Goal: Task Accomplishment & Management: Use online tool/utility

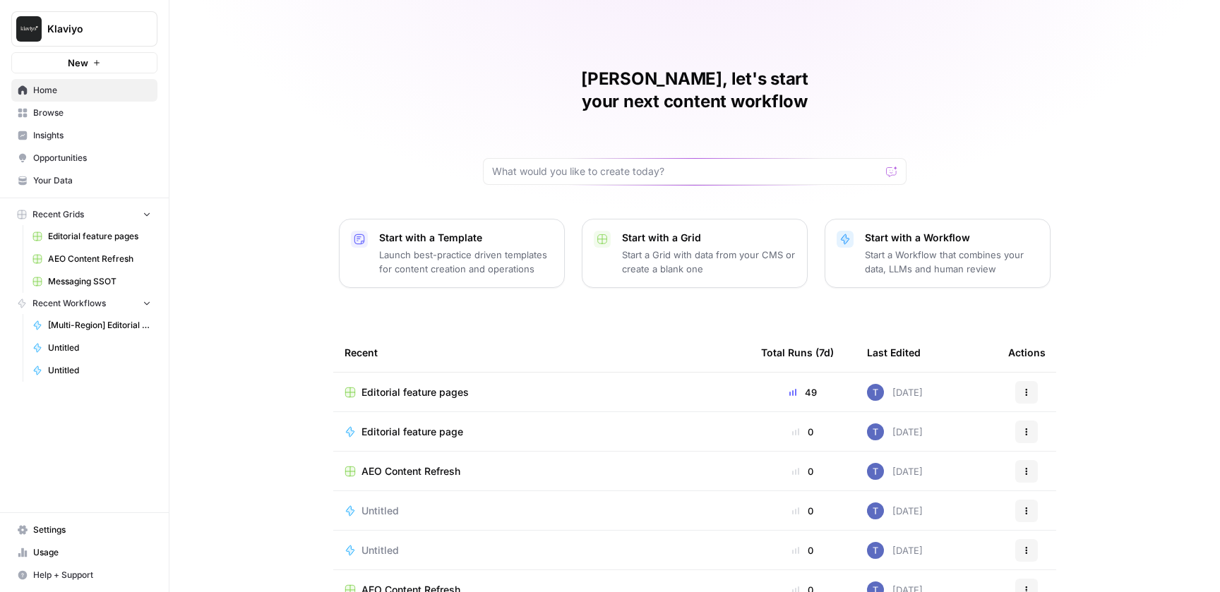
click at [311, 299] on div "[PERSON_NAME], let's start your next content workflow Start with a Template Lau…" at bounding box center [694, 336] width 1050 height 672
click at [90, 284] on span "Messaging SSOT" at bounding box center [99, 281] width 103 height 13
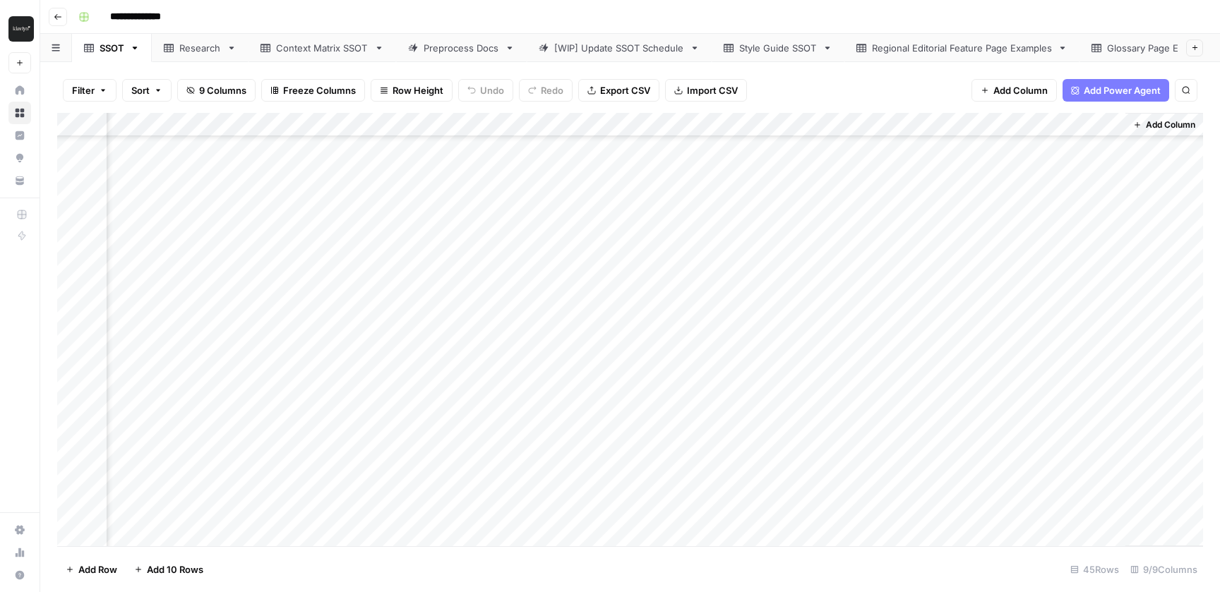
scroll to position [693, 98]
click at [1019, 272] on div "Add Column" at bounding box center [630, 329] width 1146 height 433
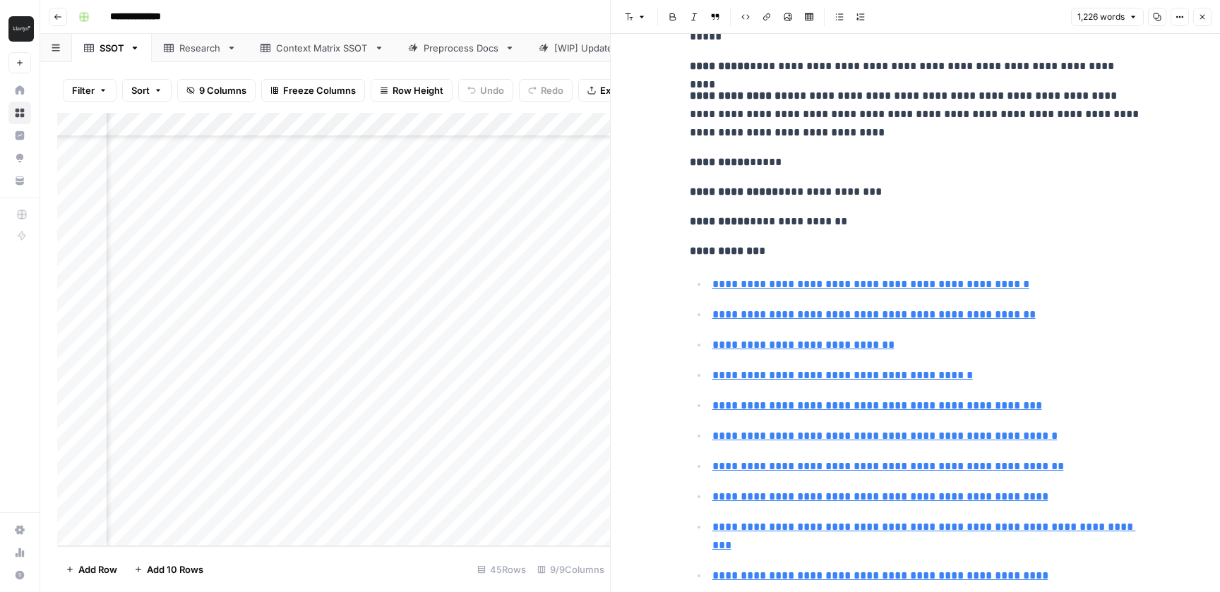
scroll to position [372, 0]
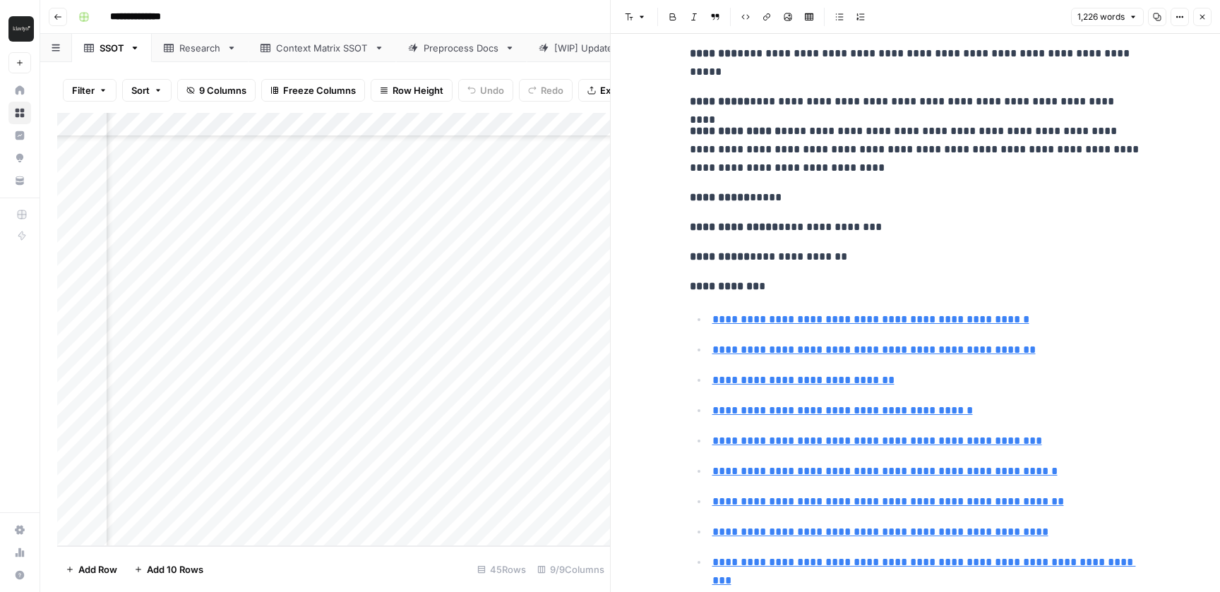
click at [1204, 15] on icon "button" at bounding box center [1202, 17] width 5 height 5
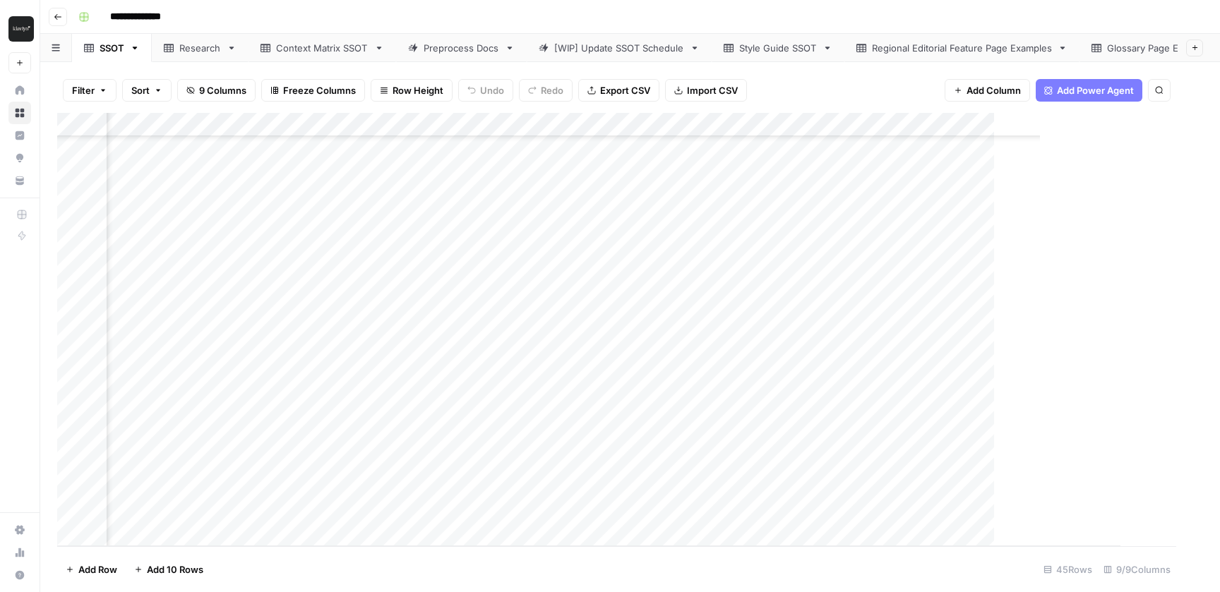
scroll to position [693, 81]
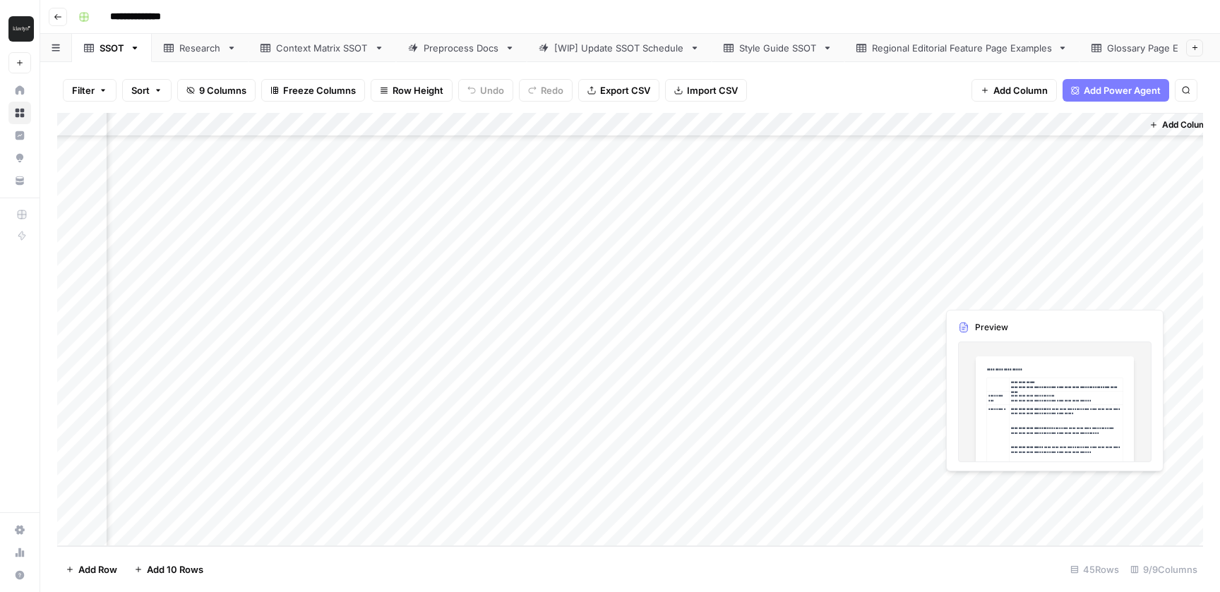
click at [1004, 482] on div "Add Column" at bounding box center [630, 329] width 1146 height 433
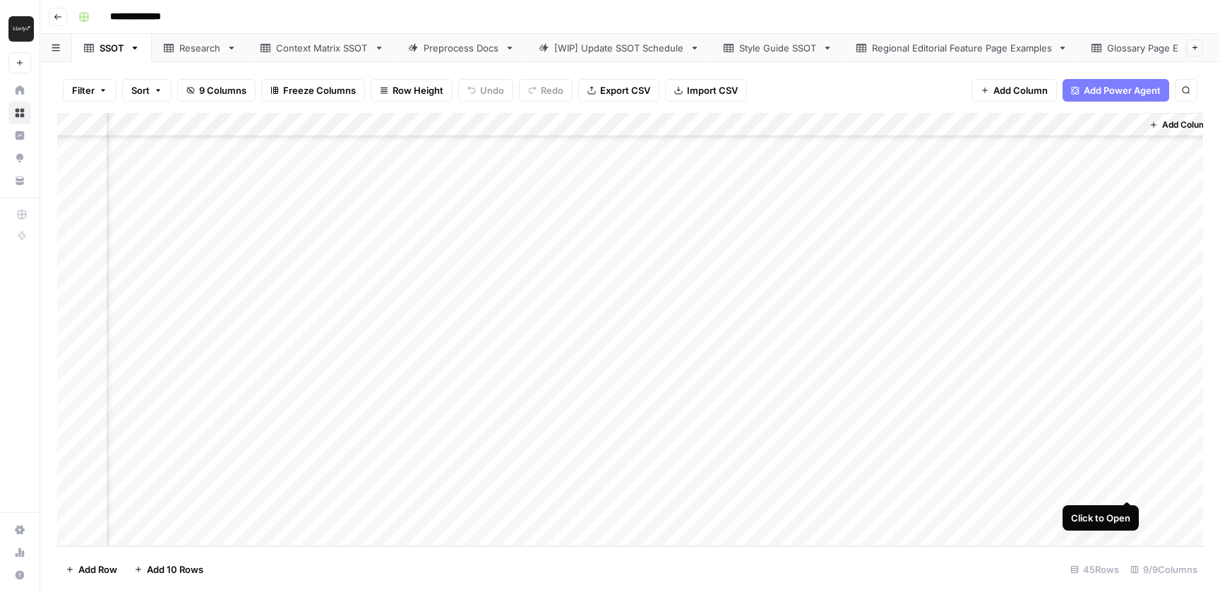
click at [1126, 493] on div "Add Column" at bounding box center [630, 329] width 1146 height 433
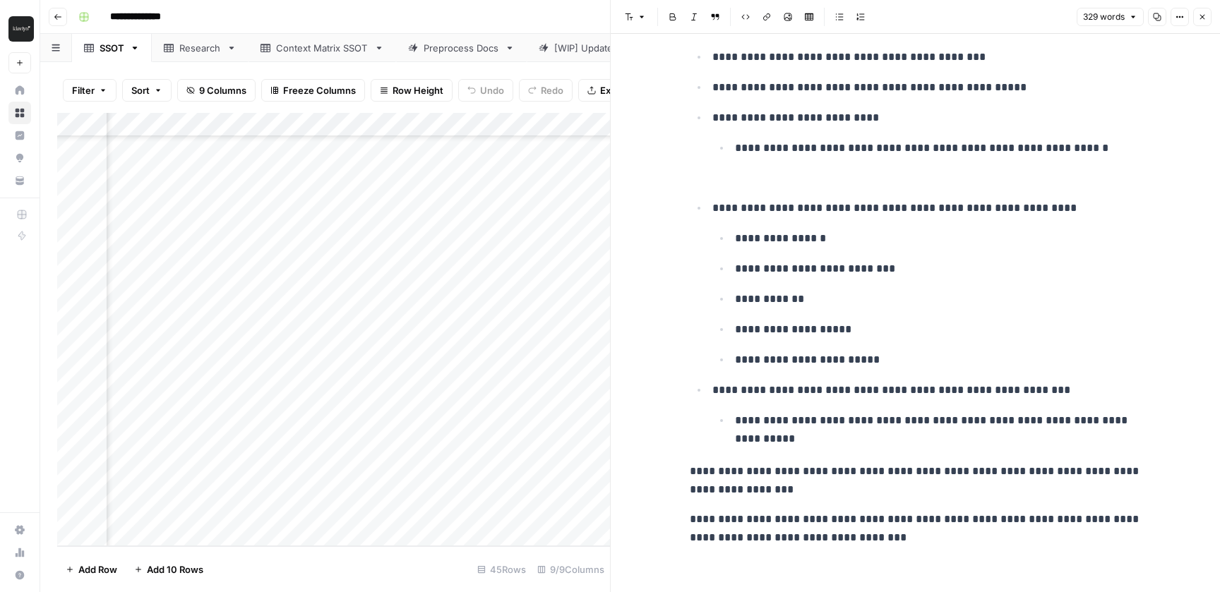
scroll to position [933, 0]
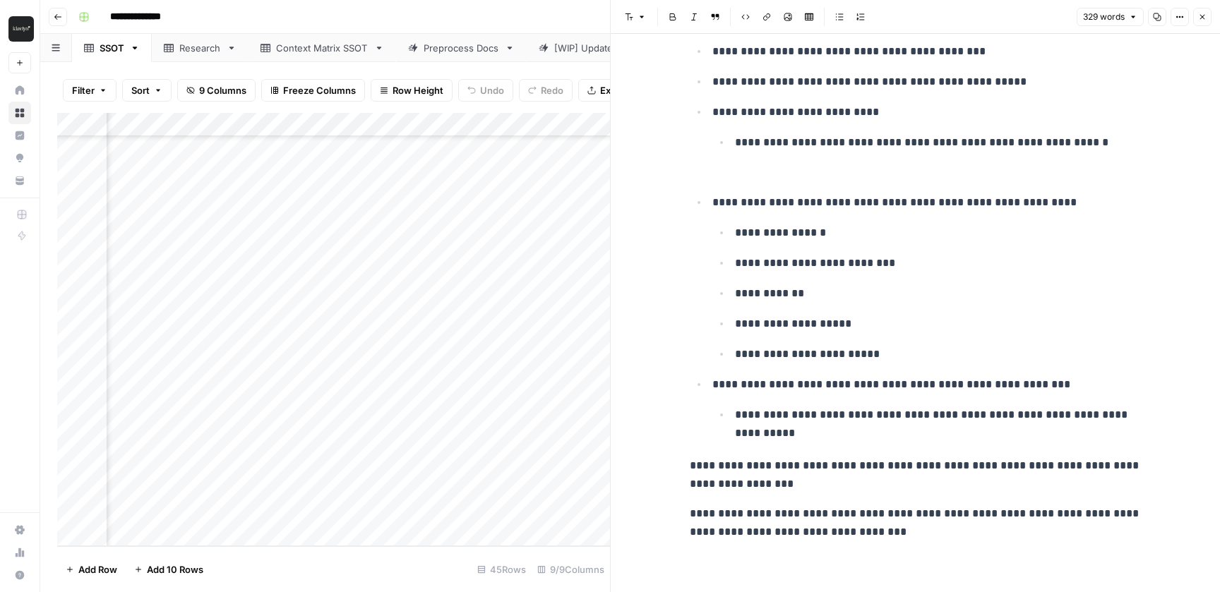
click at [947, 532] on p "**********" at bounding box center [916, 523] width 452 height 37
click at [1204, 15] on icon "button" at bounding box center [1202, 17] width 8 height 8
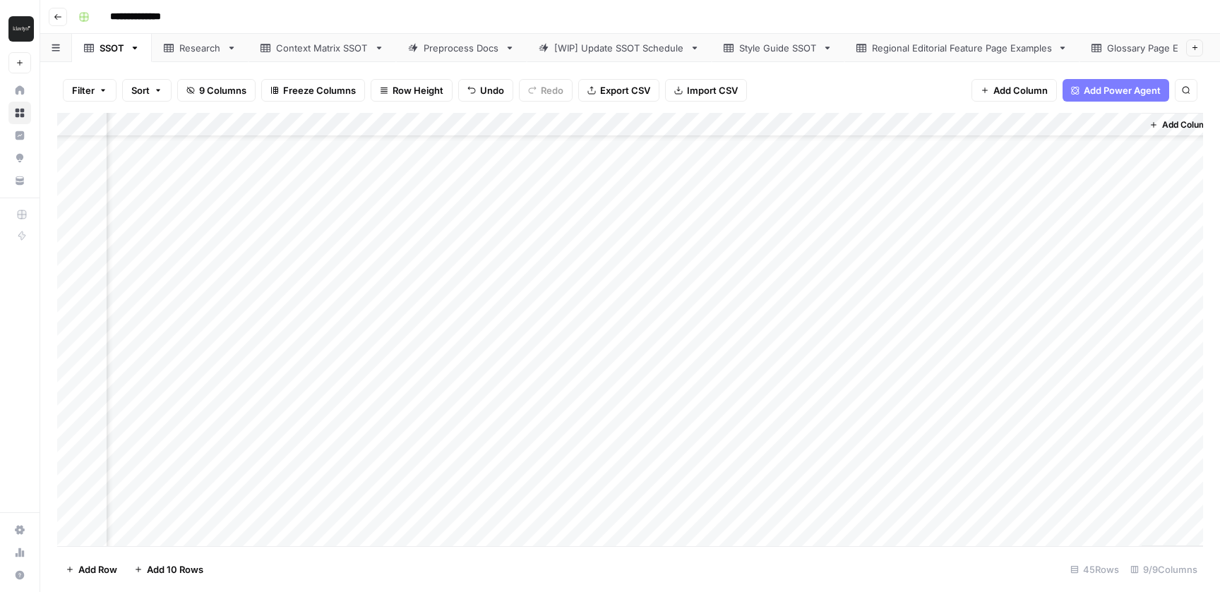
scroll to position [0, 81]
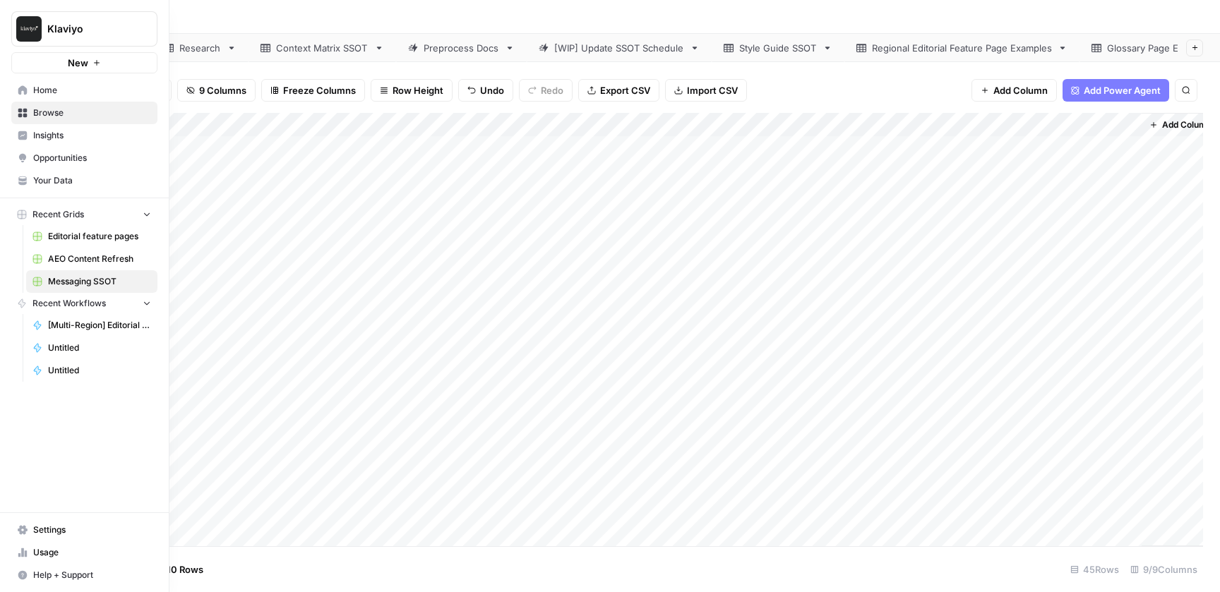
click at [76, 185] on span "Your Data" at bounding box center [92, 180] width 118 height 13
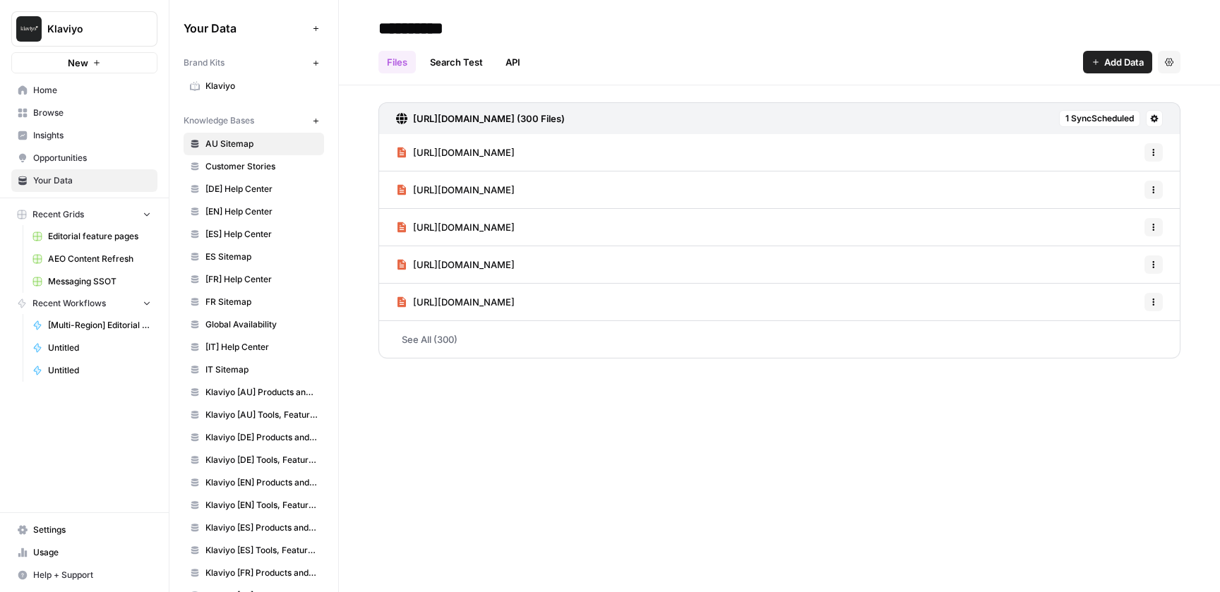
click at [594, 28] on input "**********" at bounding box center [486, 28] width 226 height 28
click at [679, 32] on div "**********" at bounding box center [779, 28] width 802 height 23
click at [90, 283] on span "Messaging SSOT" at bounding box center [99, 281] width 103 height 13
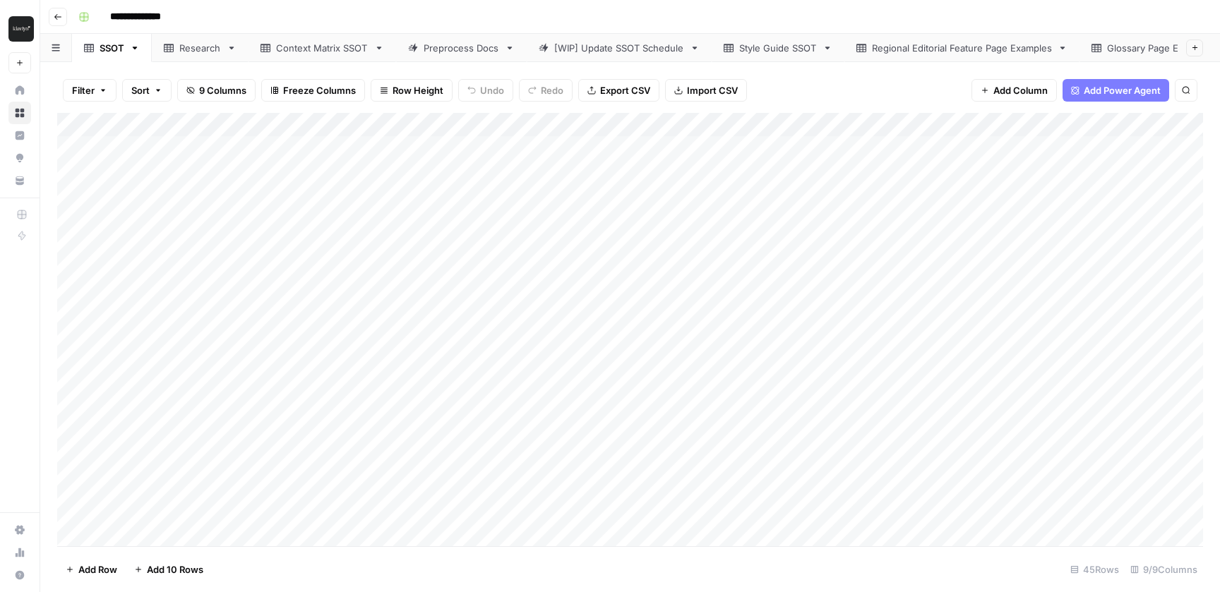
click at [831, 80] on div "Filter Sort 9 Columns Freeze Columns Row Height Undo Redo Export CSV Import CSV…" at bounding box center [630, 90] width 1146 height 45
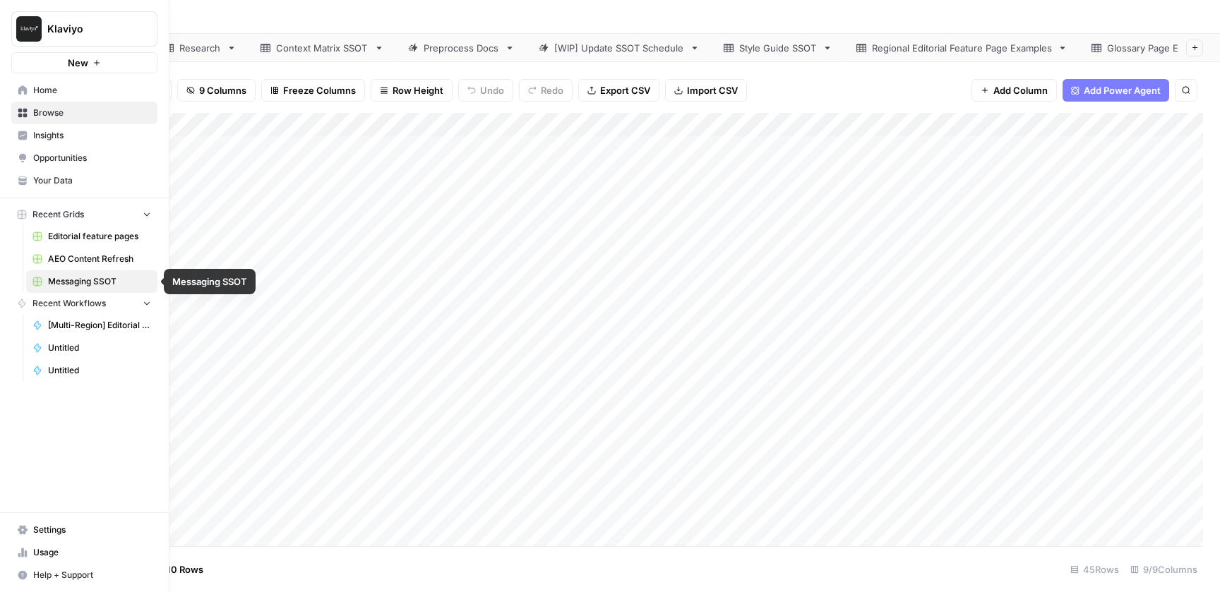
click at [83, 232] on span "Editorial feature pages" at bounding box center [99, 236] width 103 height 13
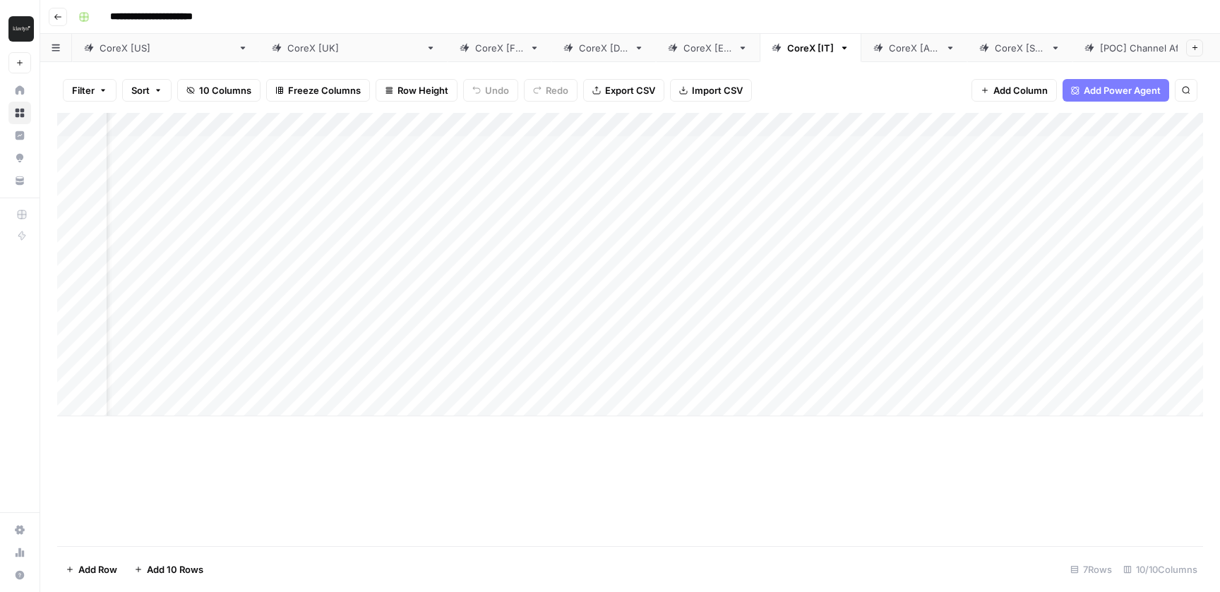
scroll to position [0, 144]
click at [854, 146] on div "Add Column" at bounding box center [630, 265] width 1146 height 304
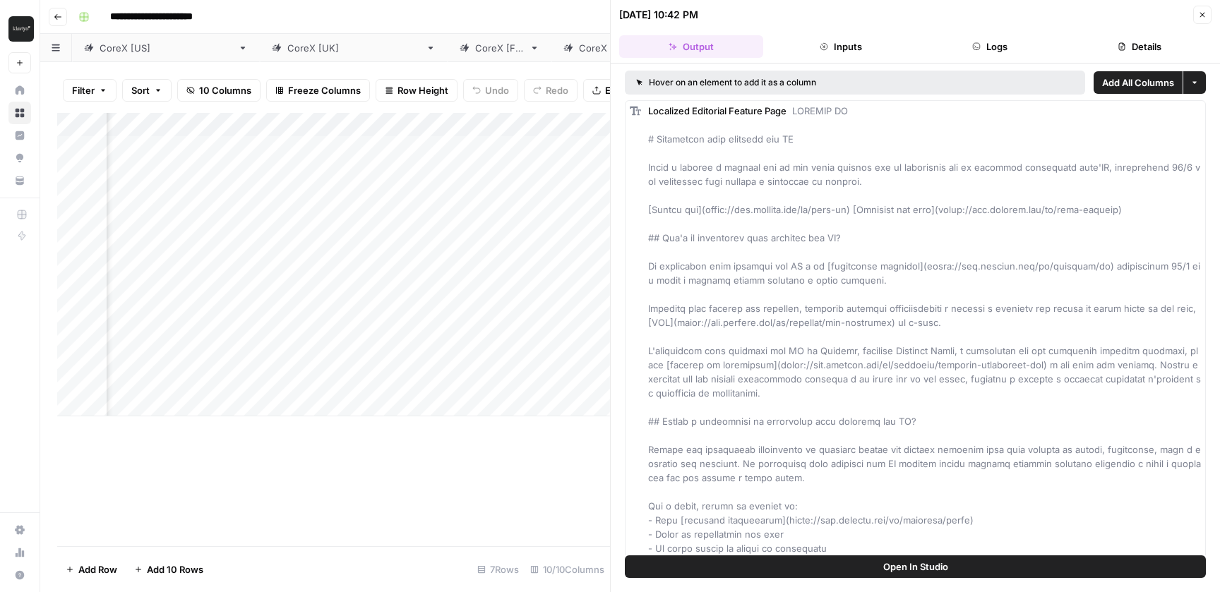
click at [980, 51] on button "Logs" at bounding box center [990, 46] width 144 height 23
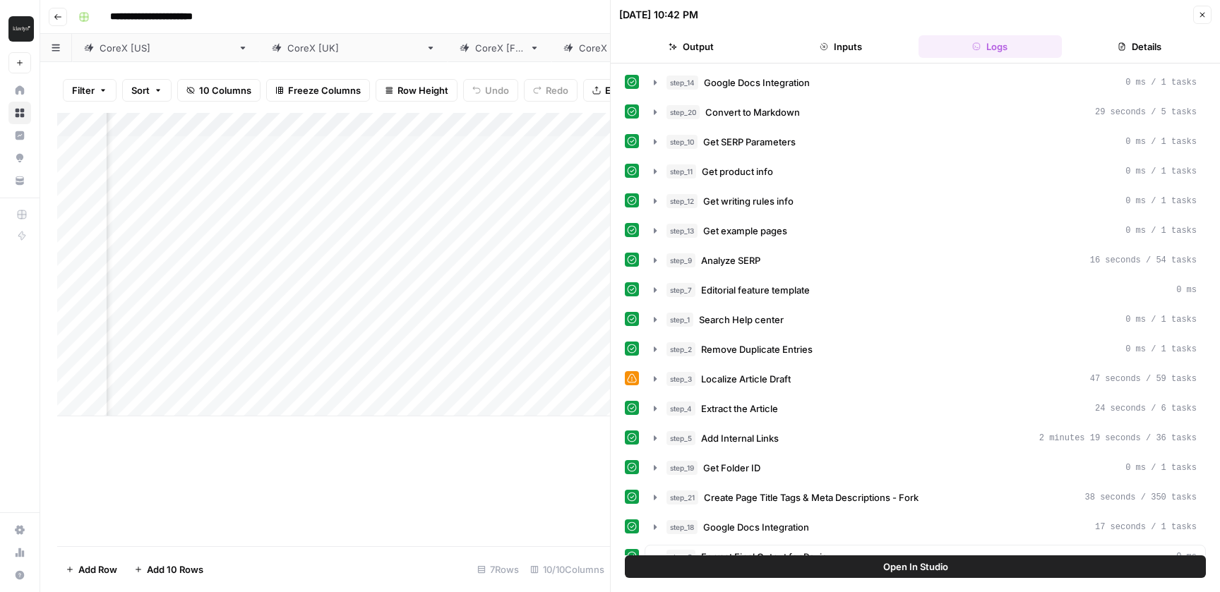
click at [1199, 14] on icon "button" at bounding box center [1202, 15] width 8 height 8
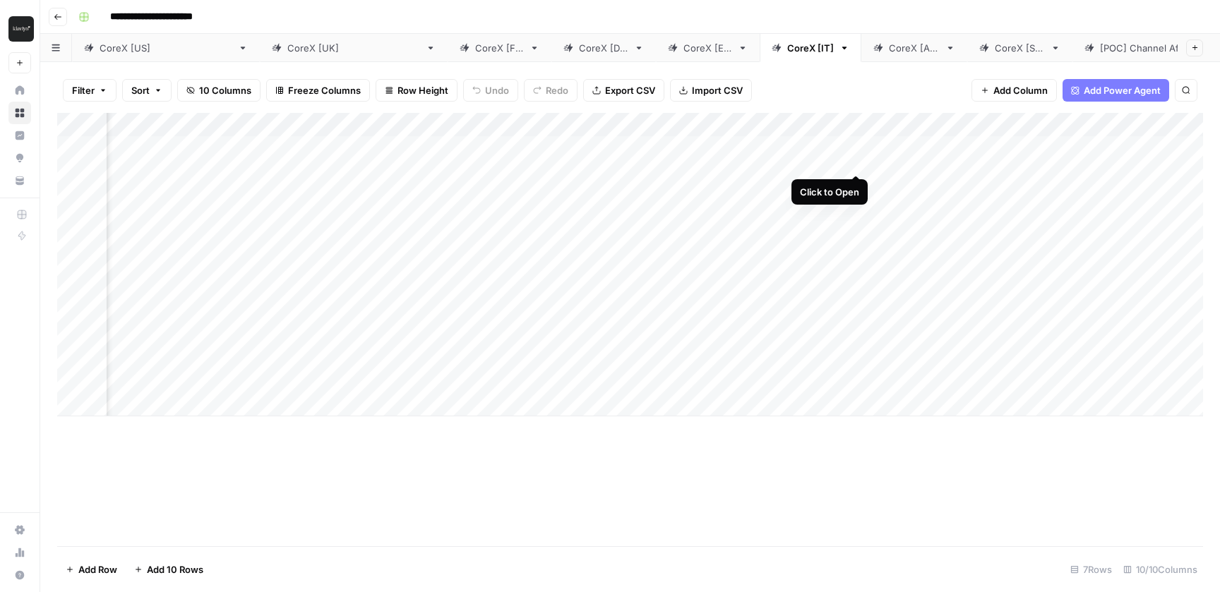
click at [860, 126] on div "Add Column" at bounding box center [630, 265] width 1146 height 304
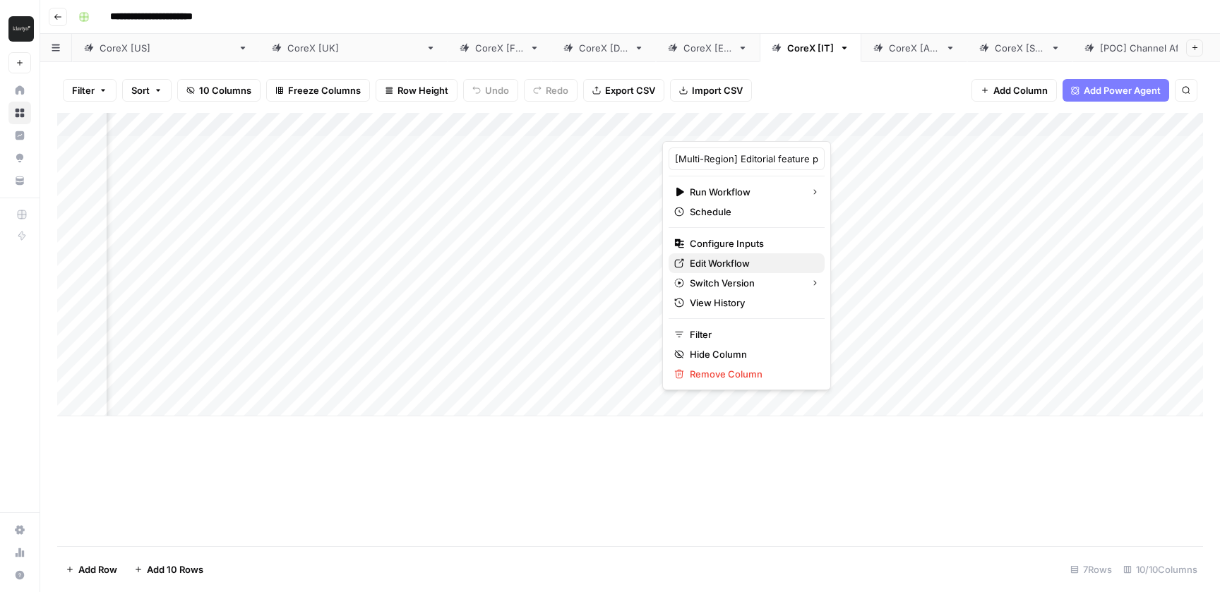
click at [726, 264] on span "Edit Workflow" at bounding box center [752, 263] width 124 height 14
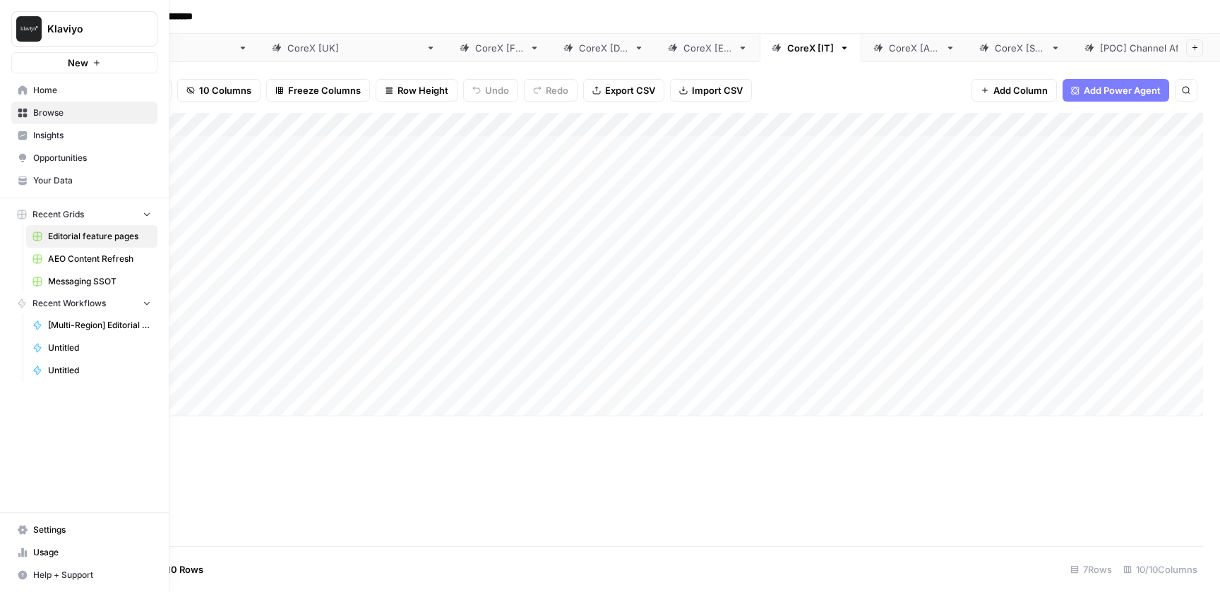
click at [12, 95] on link "Home" at bounding box center [84, 90] width 146 height 23
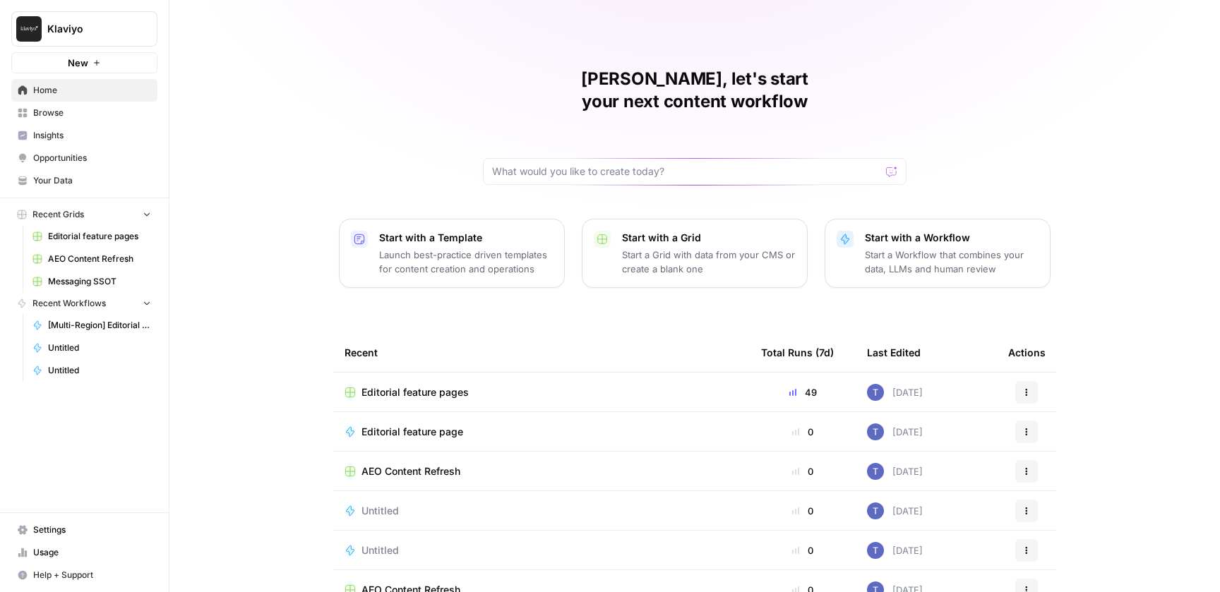
click at [67, 116] on span "Browse" at bounding box center [92, 113] width 118 height 13
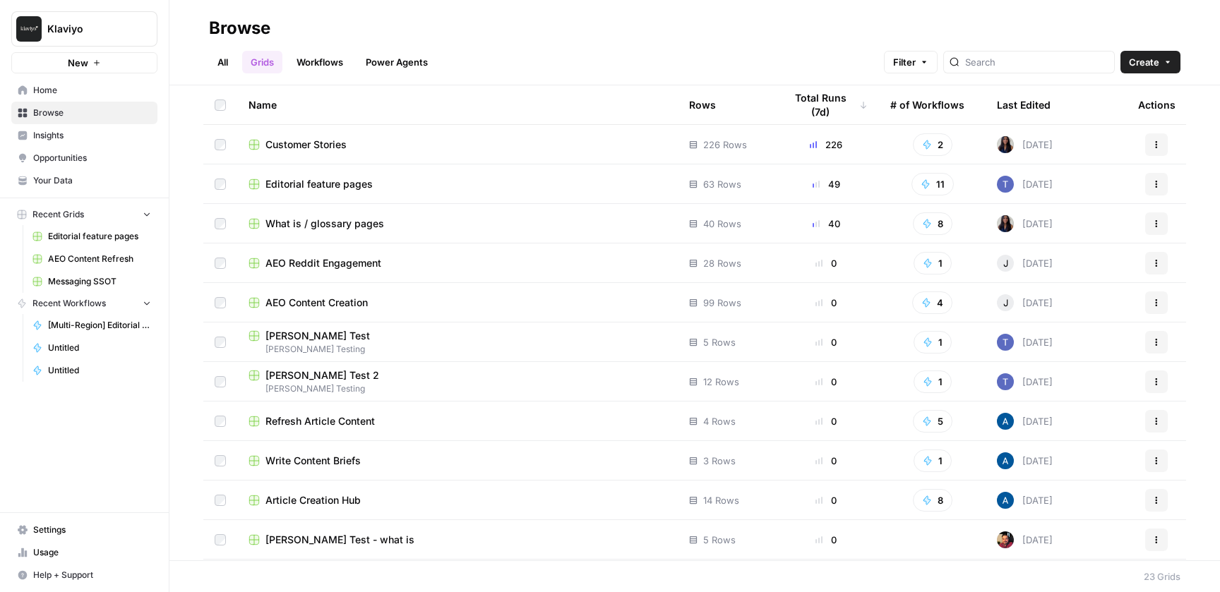
click at [335, 222] on span "What is / glossary pages" at bounding box center [324, 224] width 119 height 14
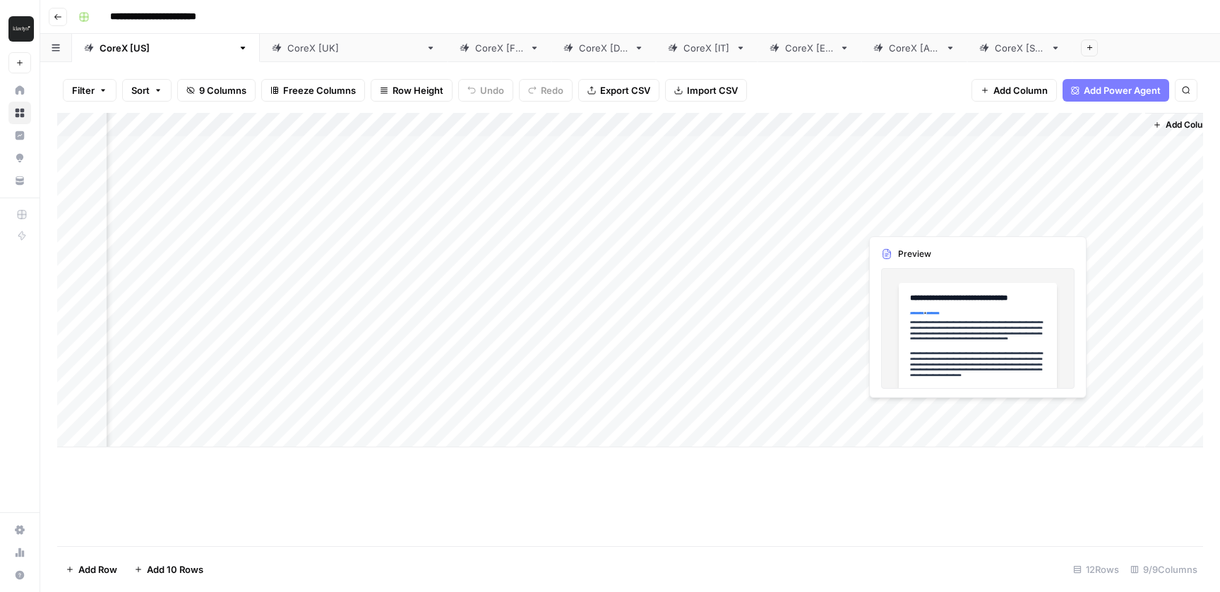
scroll to position [0, 245]
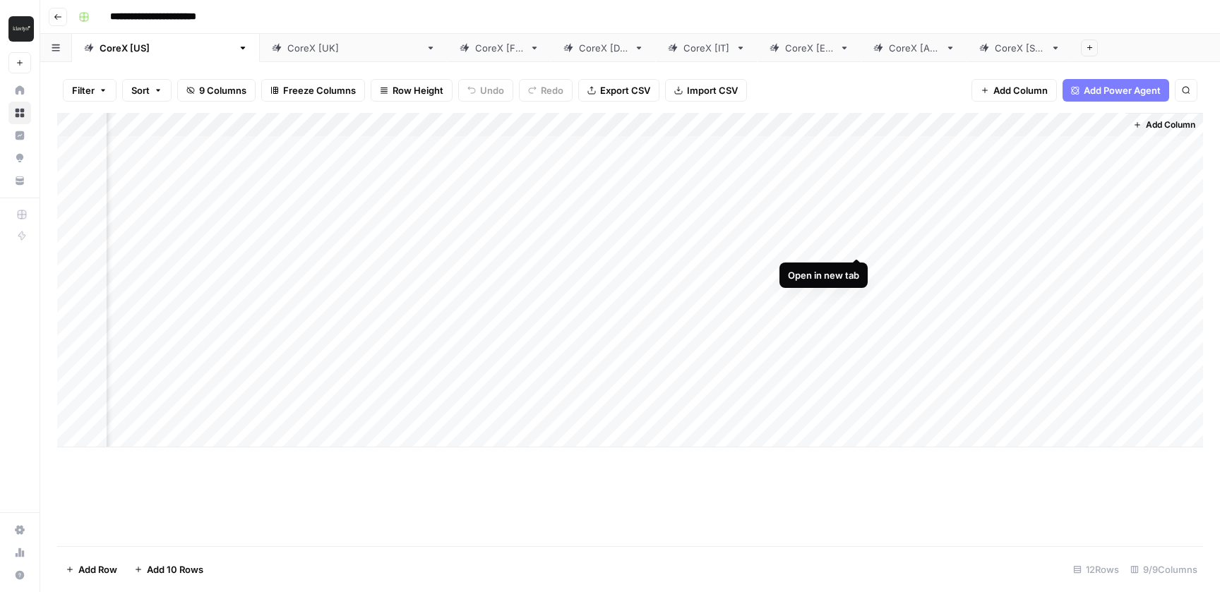
click at [857, 242] on div "Add Column" at bounding box center [630, 280] width 1146 height 335
click at [858, 263] on div "Add Column" at bounding box center [630, 280] width 1146 height 335
click at [855, 385] on div "Add Column" at bounding box center [630, 280] width 1146 height 335
click at [149, 434] on div "Add Column" at bounding box center [630, 280] width 1146 height 335
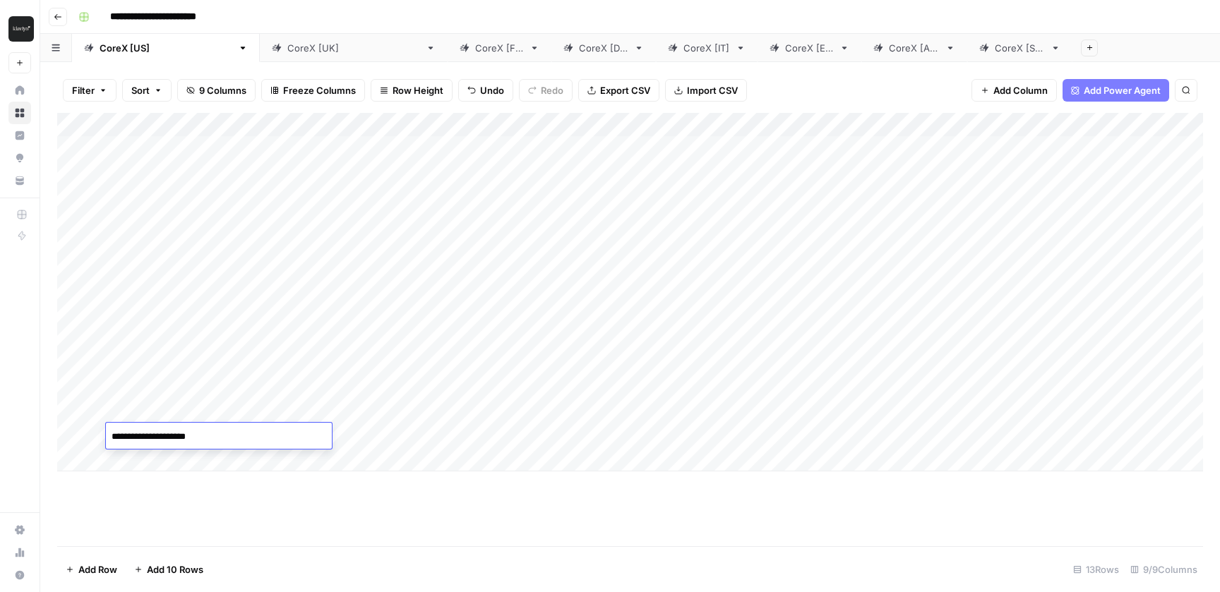
type textarea "**********"
click at [308, 485] on div "Add Column" at bounding box center [630, 329] width 1146 height 433
click at [342, 431] on div "Add Column" at bounding box center [630, 292] width 1146 height 359
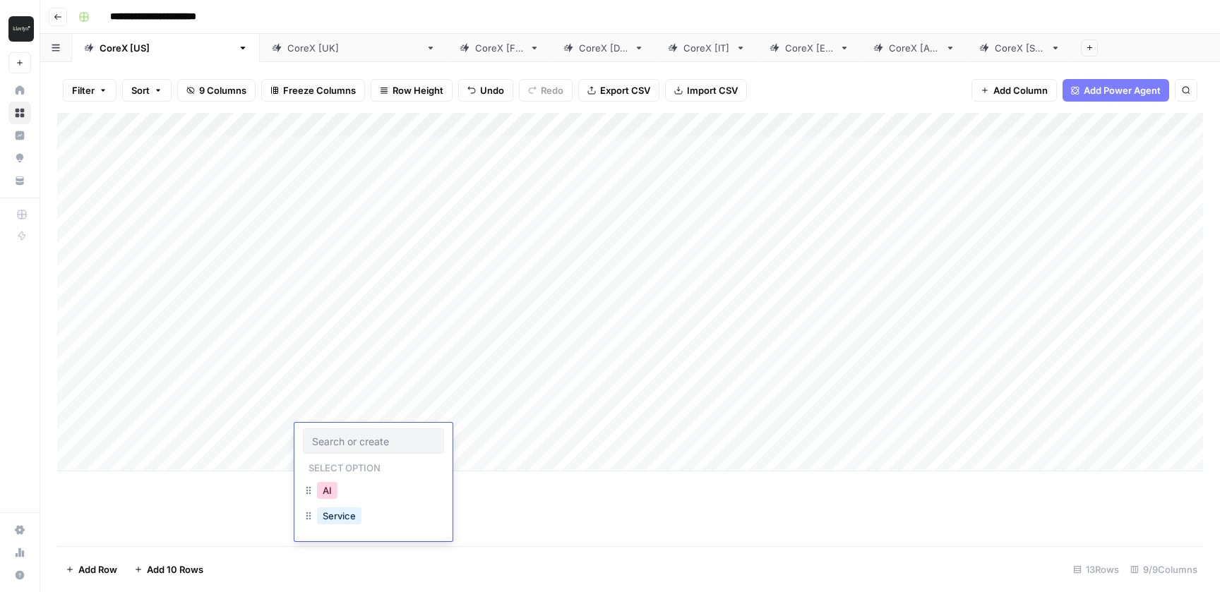
click at [333, 496] on button "AI" at bounding box center [327, 490] width 20 height 17
click at [772, 437] on div "Add Column" at bounding box center [630, 292] width 1146 height 359
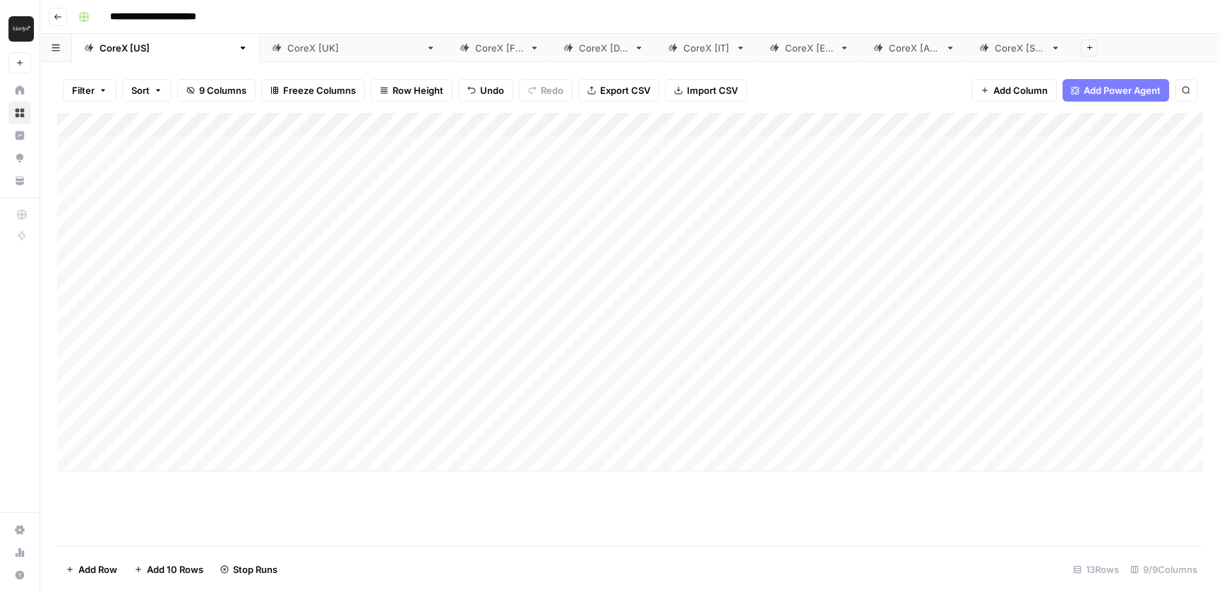
click at [164, 470] on div "Add Column" at bounding box center [630, 292] width 1146 height 359
type textarea "**********"
click at [348, 527] on div "Add Column" at bounding box center [630, 329] width 1146 height 433
click at [342, 460] on div "Add Column" at bounding box center [630, 304] width 1146 height 383
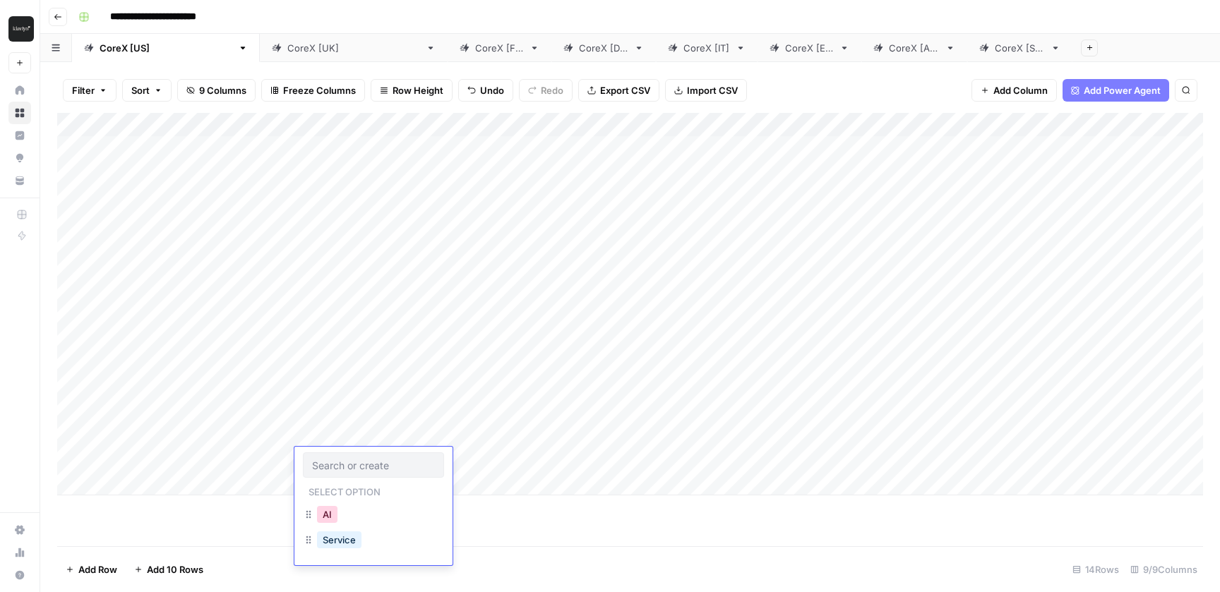
click at [334, 521] on button "AI" at bounding box center [327, 514] width 20 height 17
click at [721, 460] on div "Add Column" at bounding box center [630, 304] width 1146 height 383
click at [153, 479] on div "Add Column" at bounding box center [630, 304] width 1146 height 383
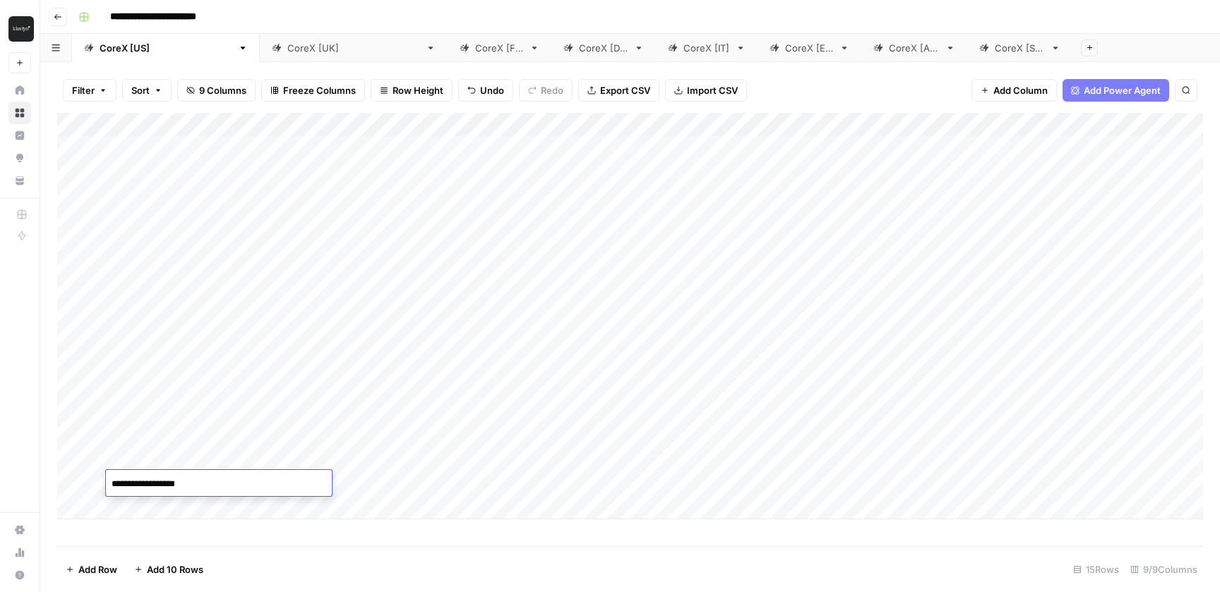
type textarea "**********"
click at [757, 480] on div "Add Column" at bounding box center [630, 316] width 1146 height 407
click at [350, 481] on div "Add Column" at bounding box center [630, 316] width 1146 height 407
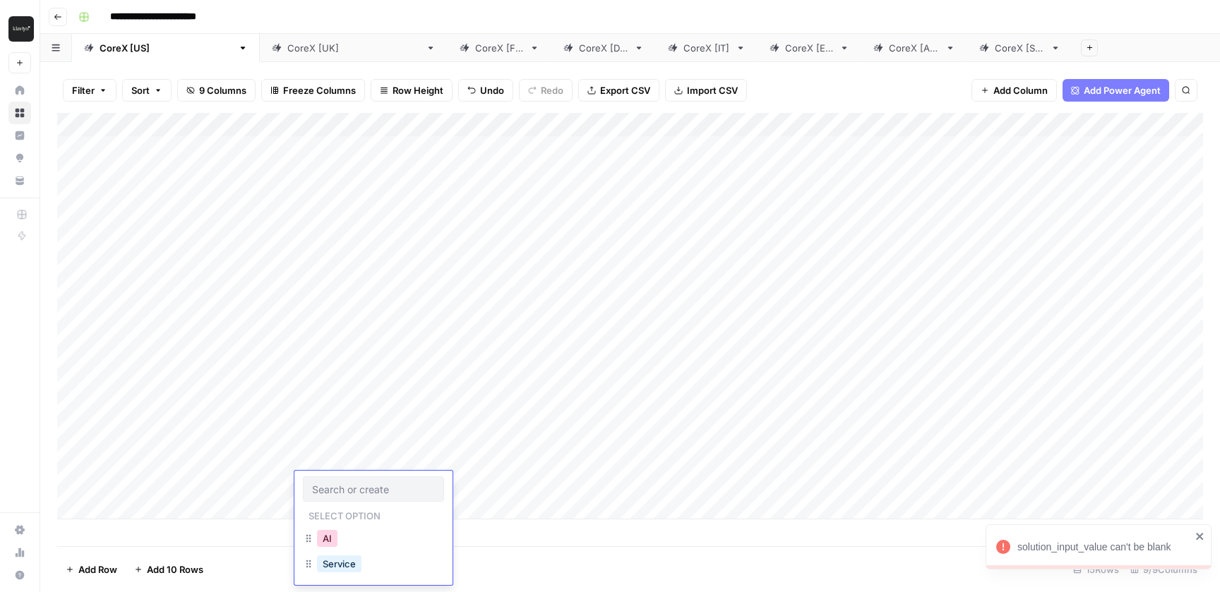
click at [335, 533] on button "AI" at bounding box center [327, 538] width 20 height 17
click at [777, 483] on div "Add Column" at bounding box center [630, 316] width 1146 height 407
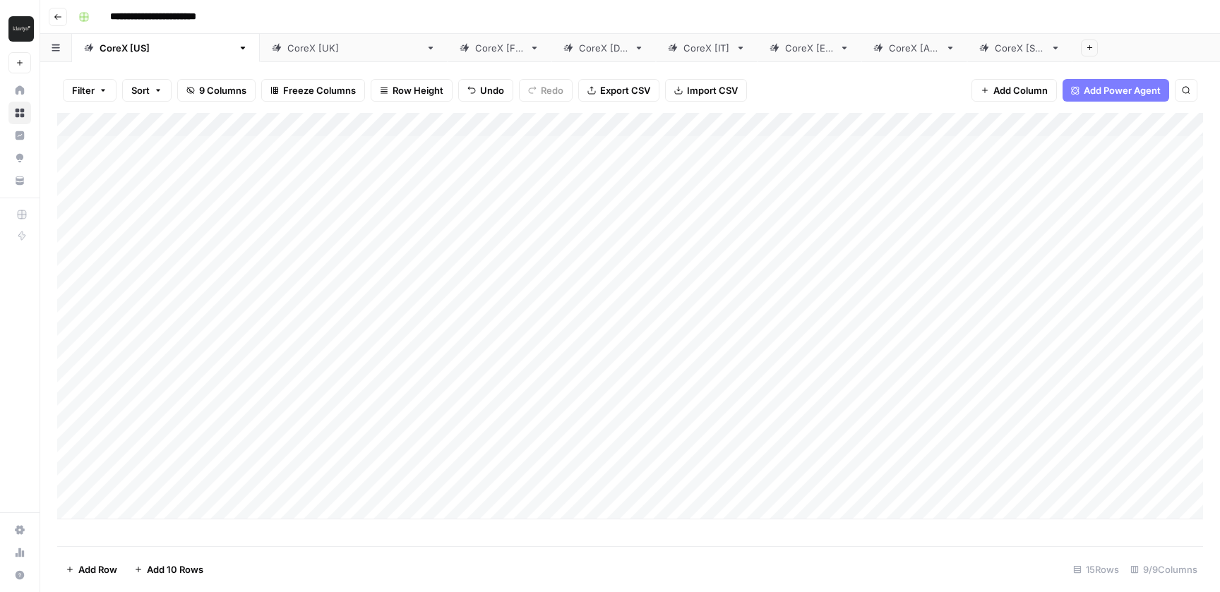
click at [175, 506] on div "Add Column" at bounding box center [630, 316] width 1146 height 407
type textarea "**********"
click at [378, 558] on footer "Add Row Add 10 Rows 16 Rows 9/9 Columns" at bounding box center [630, 569] width 1146 height 46
click at [348, 506] on div "Add Column" at bounding box center [630, 328] width 1146 height 431
click at [328, 505] on div "Add Column" at bounding box center [630, 328] width 1146 height 431
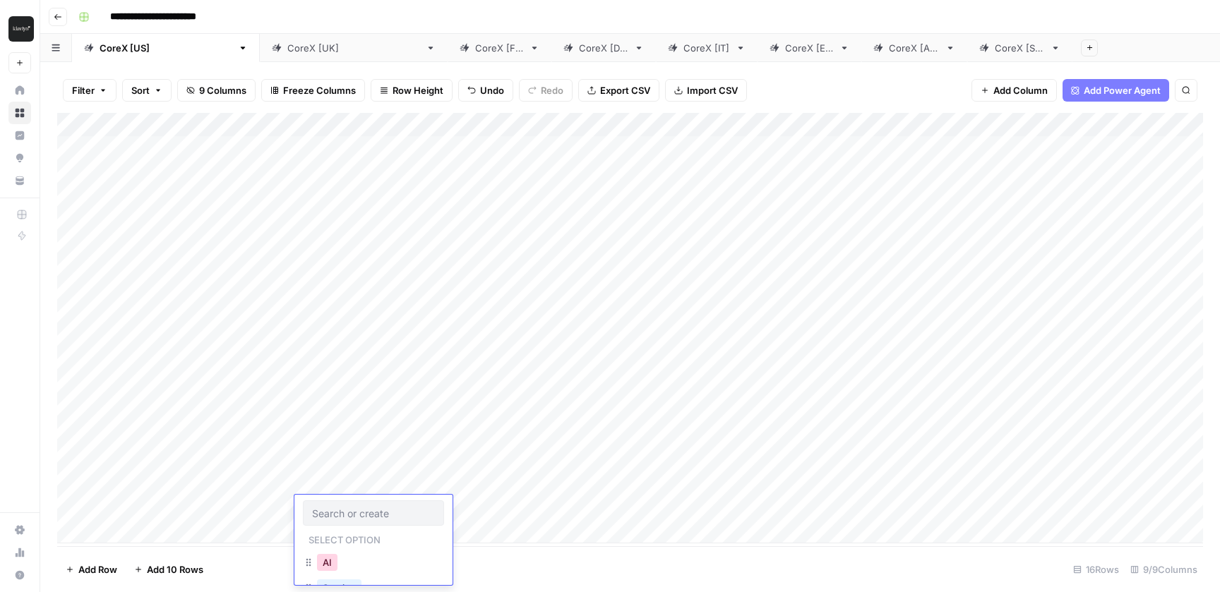
click at [323, 564] on button "AI" at bounding box center [327, 562] width 20 height 17
click at [774, 508] on div "Add Column" at bounding box center [630, 328] width 1146 height 431
click at [157, 520] on div "Add Column" at bounding box center [630, 328] width 1146 height 431
type textarea "**********"
click at [363, 535] on div "Add Column" at bounding box center [630, 329] width 1146 height 433
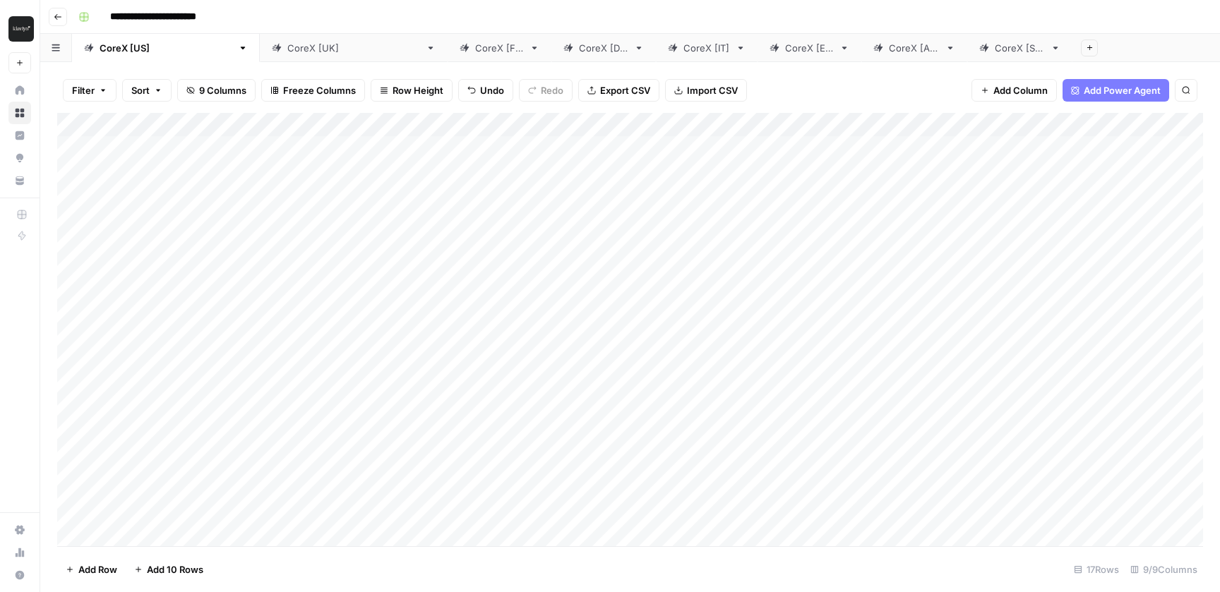
click at [363, 535] on div "Add Column" at bounding box center [630, 329] width 1146 height 433
click at [339, 584] on div "AI" at bounding box center [327, 587] width 26 height 20
click at [332, 541] on button "AI" at bounding box center [327, 535] width 20 height 17
click at [774, 505] on div "Add Column" at bounding box center [630, 329] width 1146 height 433
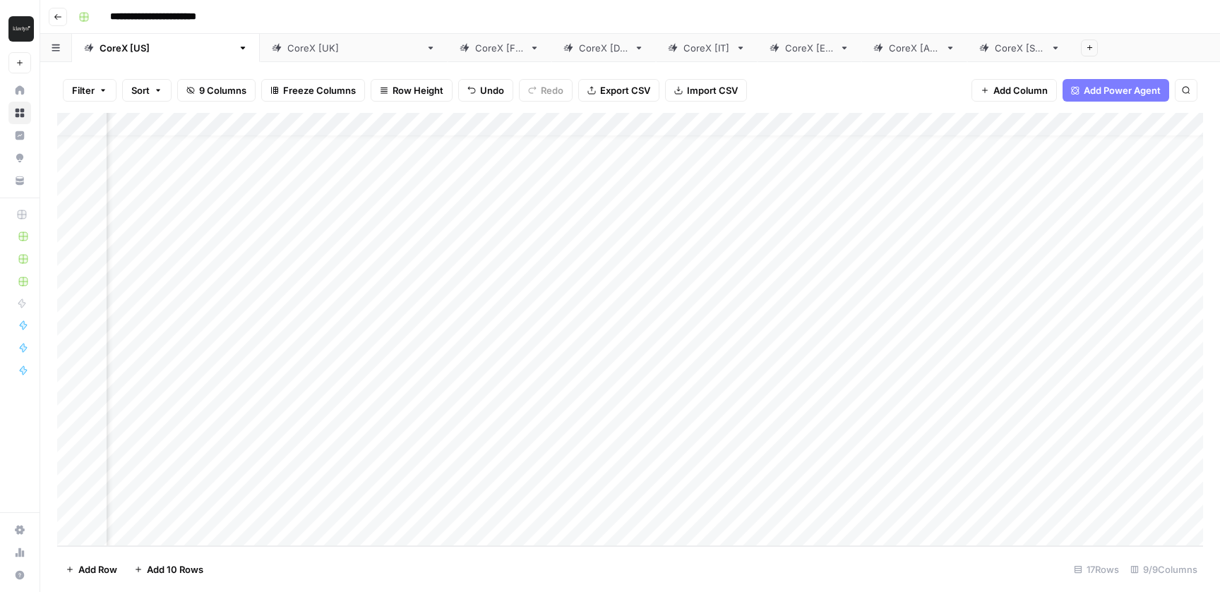
scroll to position [21, 0]
click at [287, 123] on div "Add Column" at bounding box center [630, 329] width 1146 height 433
click at [287, 123] on div at bounding box center [201, 127] width 189 height 28
click at [804, 86] on div "Filter Sort 9 Columns Freeze Columns Row Height Undo Redo Export CSV Import CSV…" at bounding box center [630, 90] width 1146 height 45
click at [1098, 415] on div "Add Column" at bounding box center [630, 329] width 1146 height 433
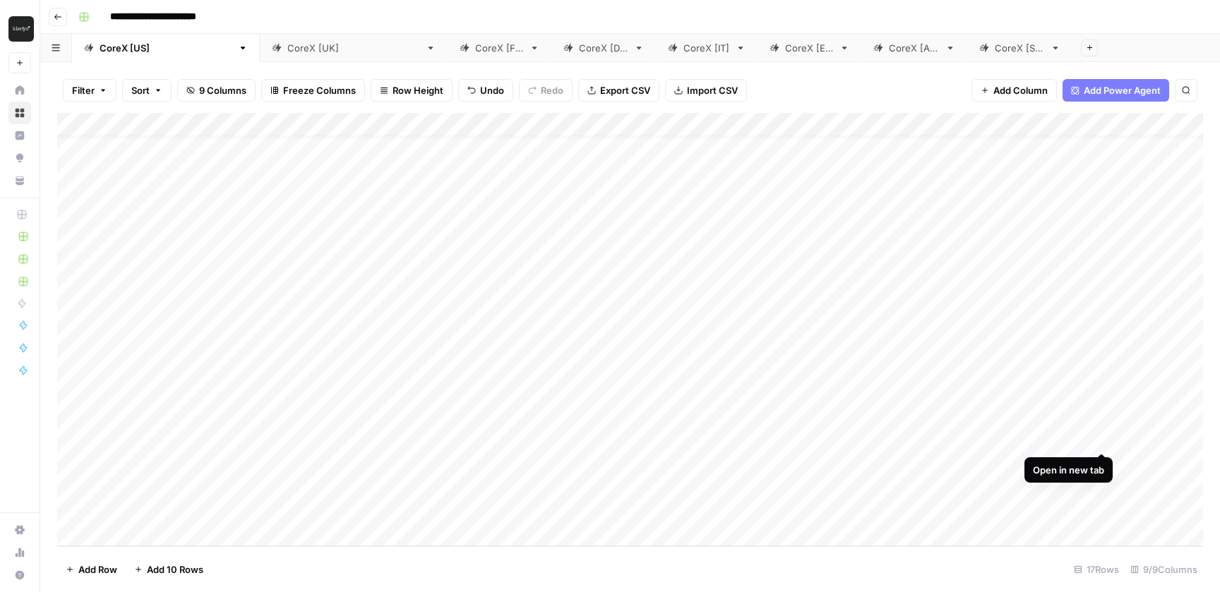
click at [1101, 436] on div "Add Column" at bounding box center [630, 329] width 1146 height 433
click at [1102, 460] on div "Add Column" at bounding box center [630, 329] width 1146 height 433
click at [1101, 489] on div "Add Column" at bounding box center [630, 329] width 1146 height 433
click at [1101, 508] on div "Add Column" at bounding box center [630, 329] width 1146 height 433
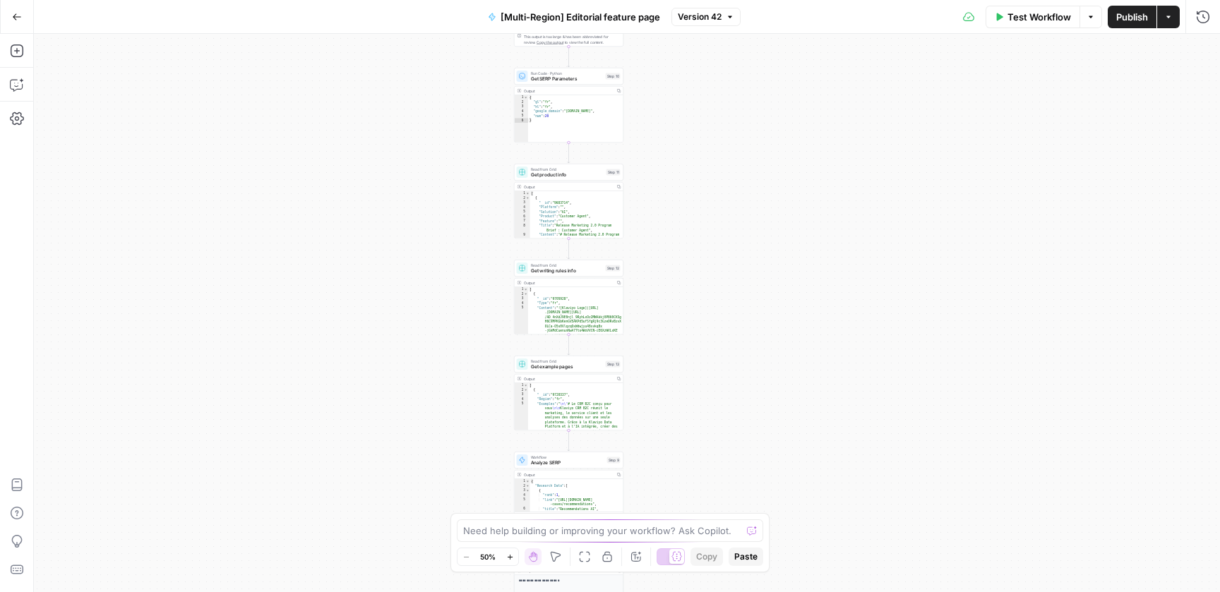
click at [695, 393] on div "**********" at bounding box center [627, 313] width 1186 height 558
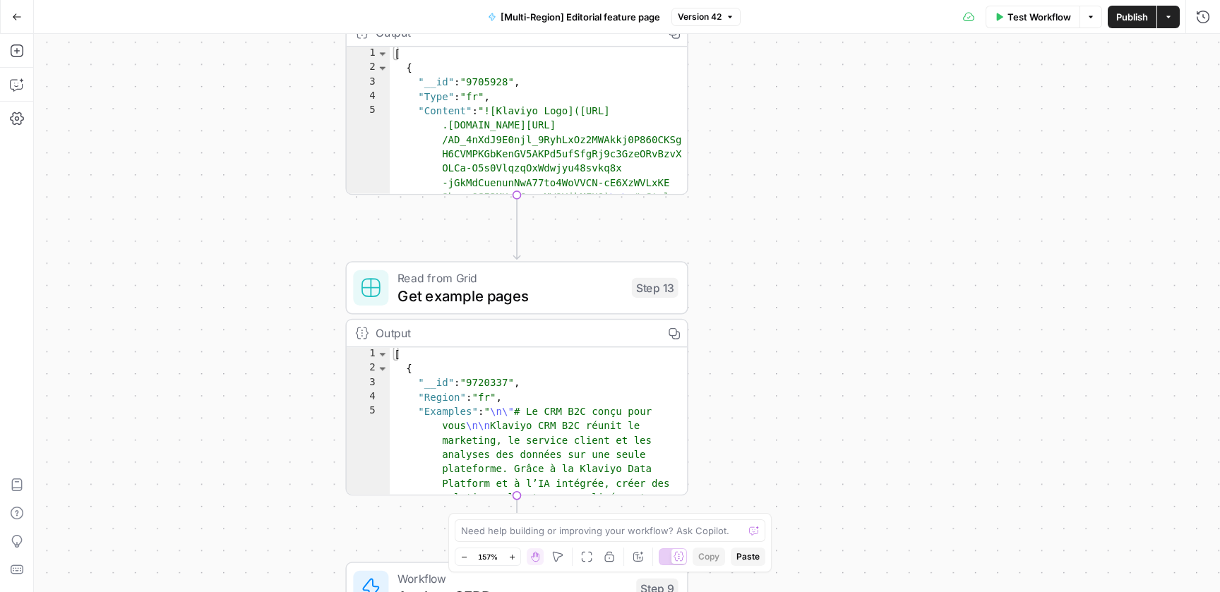
click at [17, 17] on icon "button" at bounding box center [17, 17] width 10 height 10
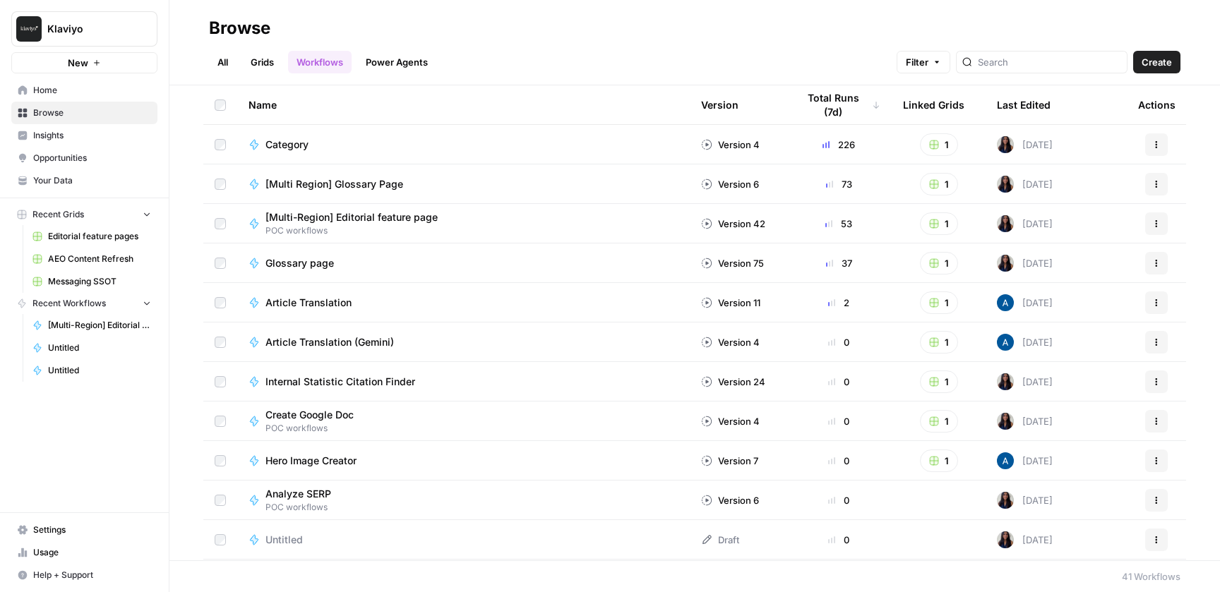
click at [594, 25] on div "Browse" at bounding box center [694, 28] width 971 height 23
click at [582, 33] on div "Browse" at bounding box center [694, 28] width 971 height 23
click at [222, 61] on link "All" at bounding box center [223, 62] width 28 height 23
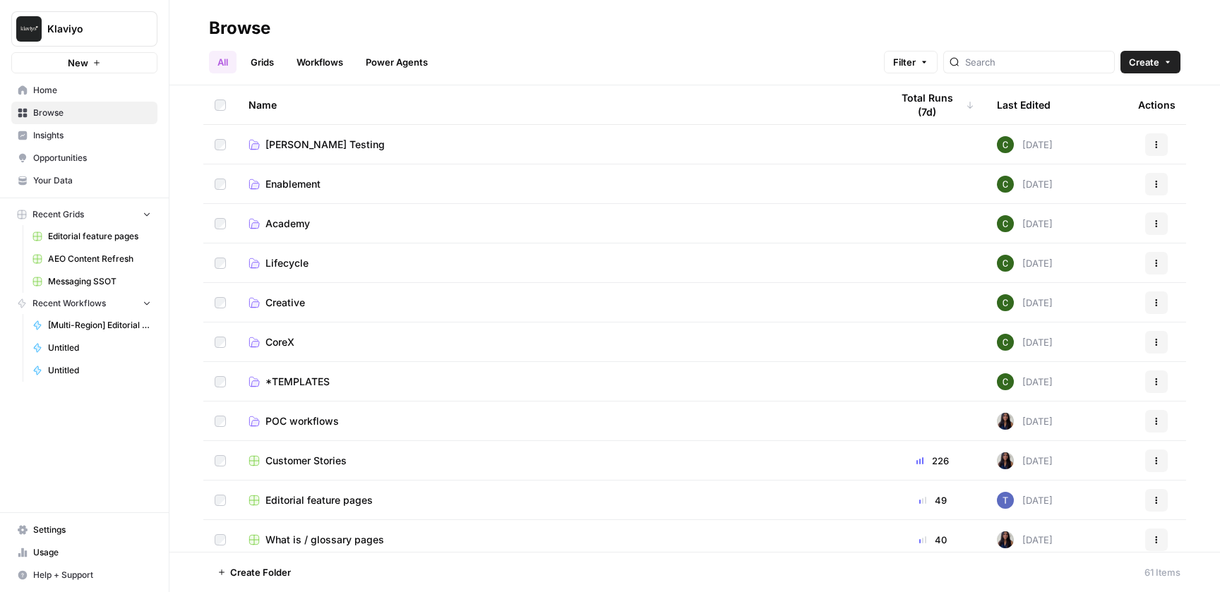
click at [83, 95] on span "Home" at bounding box center [92, 90] width 118 height 13
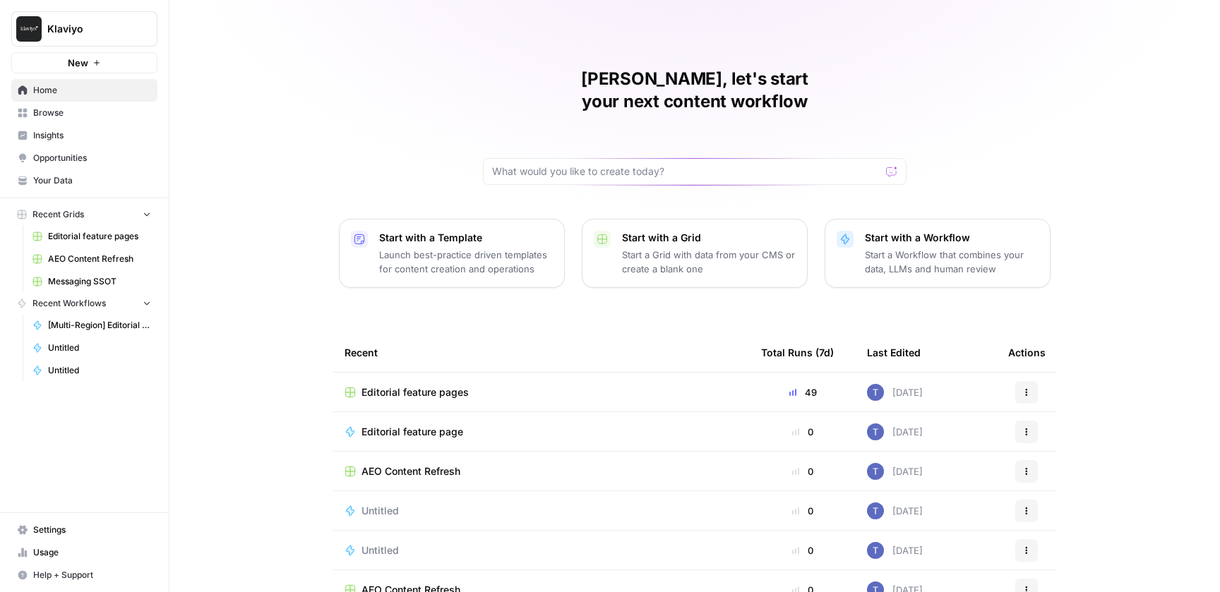
click at [121, 25] on span "Klaviyo" at bounding box center [89, 29] width 85 height 14
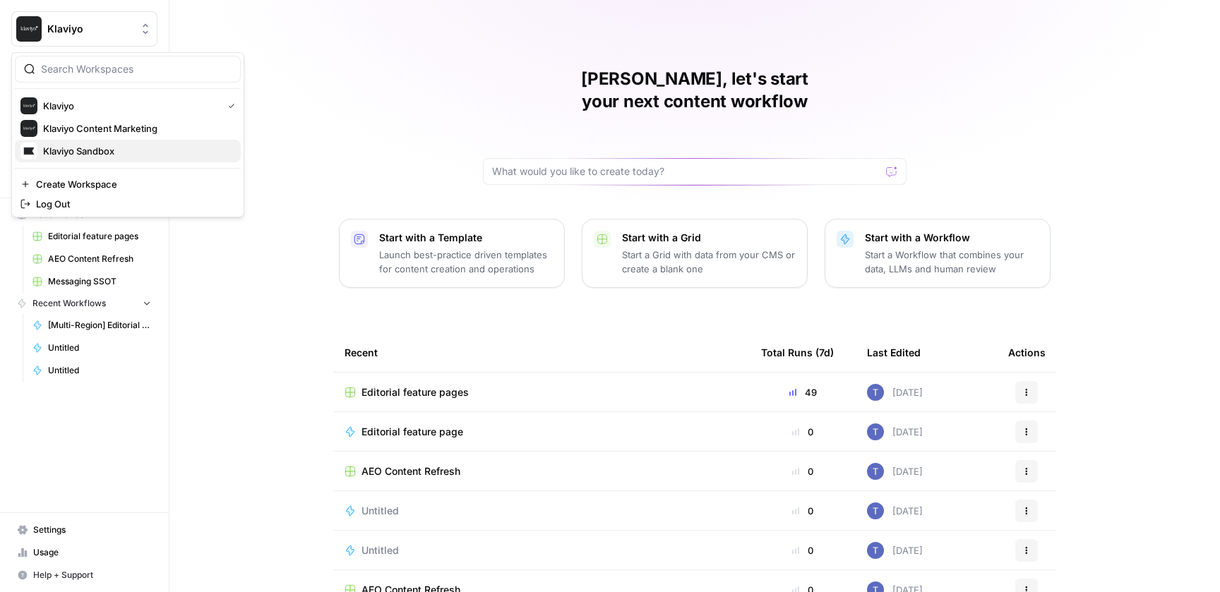
click at [116, 151] on span "Klaviyo Sandbox" at bounding box center [136, 151] width 186 height 14
